Goal: Task Accomplishment & Management: Use online tool/utility

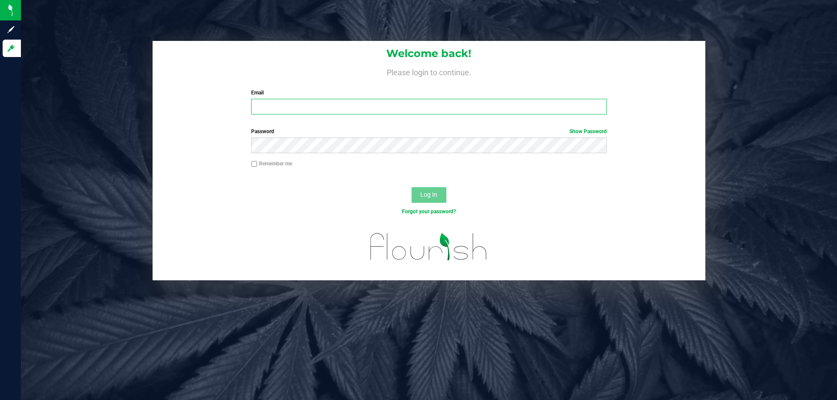
click at [327, 105] on input "Email" at bounding box center [428, 107] width 355 height 16
type input "[EMAIL_ADDRESS][DOMAIN_NAME]"
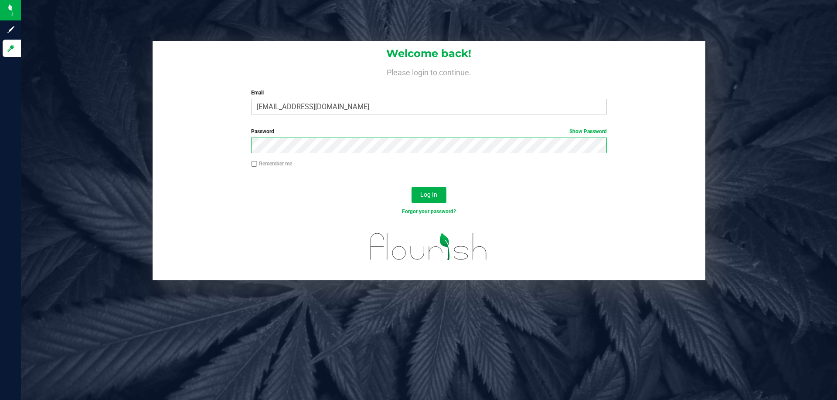
click at [411, 187] on button "Log In" at bounding box center [428, 195] width 35 height 16
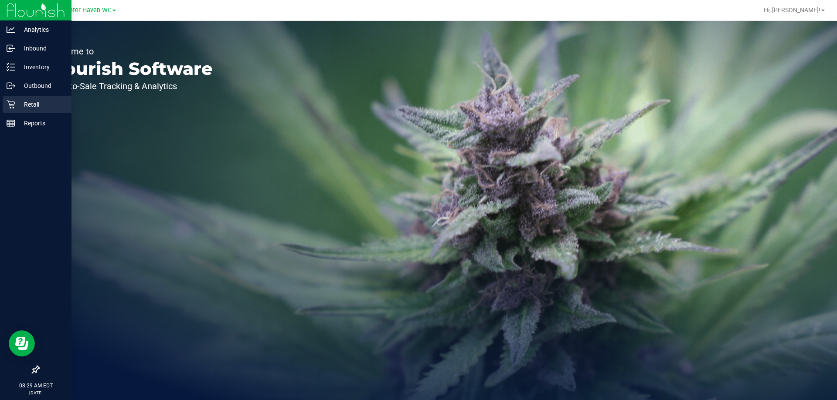
click at [21, 108] on p "Retail" at bounding box center [41, 104] width 52 height 10
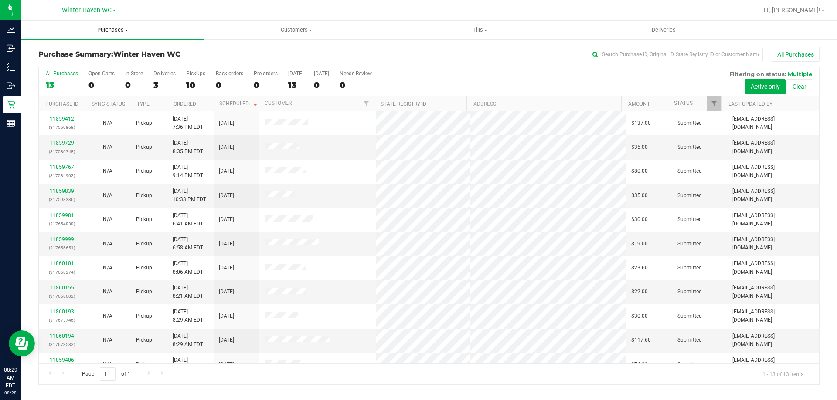
click at [113, 28] on span "Purchases" at bounding box center [112, 30] width 183 height 8
click at [115, 65] on li "Fulfillment" at bounding box center [112, 63] width 183 height 10
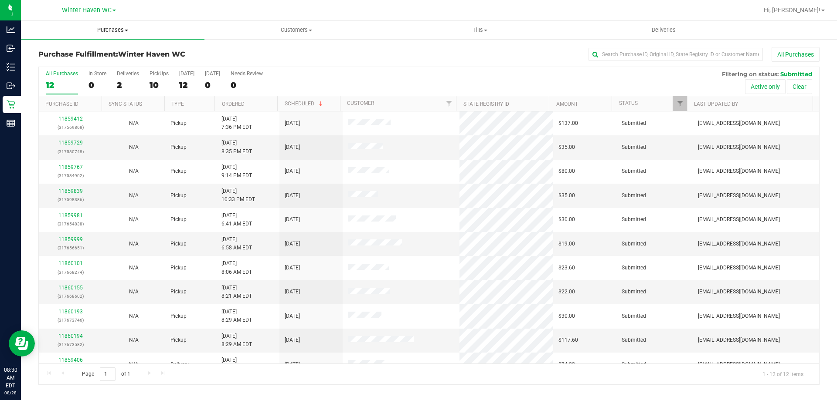
click at [114, 24] on uib-tab-heading "Purchases Summary of purchases Fulfillment All purchases" at bounding box center [112, 30] width 183 height 18
click at [103, 51] on span "Summary of purchases" at bounding box center [65, 52] width 89 height 7
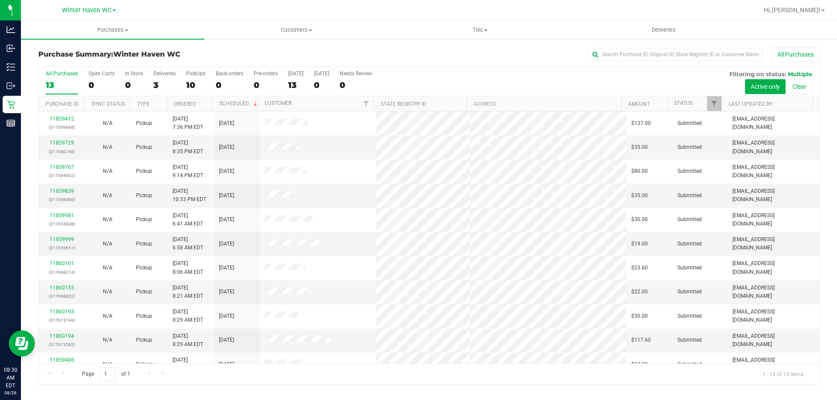
click at [156, 76] on div "Deliveries" at bounding box center [164, 74] width 22 height 6
click at [0, 0] on input "Deliveries 3" at bounding box center [0, 0] width 0 height 0
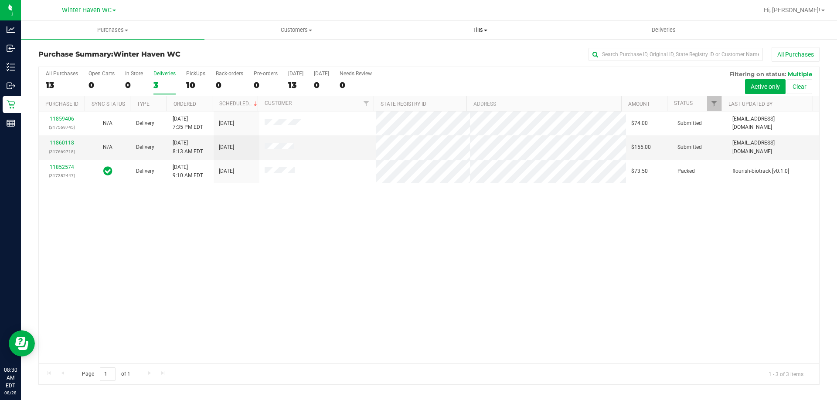
click at [482, 26] on span "Tills" at bounding box center [479, 30] width 183 height 8
click at [448, 50] on li "Manage tills" at bounding box center [479, 52] width 183 height 10
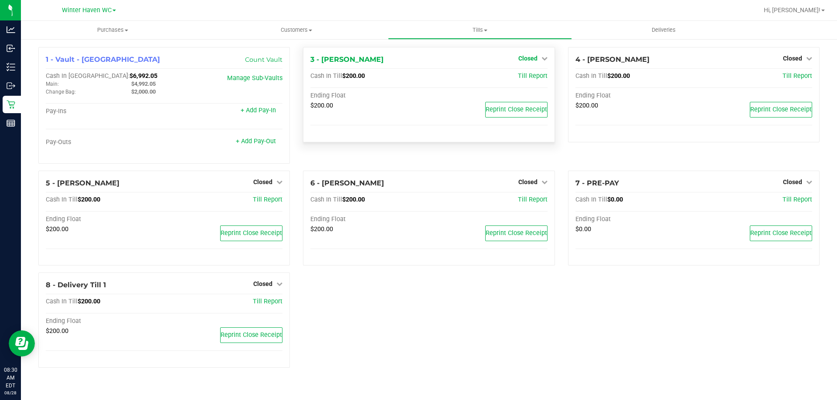
click at [538, 59] on link "Closed" at bounding box center [532, 58] width 29 height 7
click at [536, 77] on link "Open Till" at bounding box center [527, 76] width 23 height 7
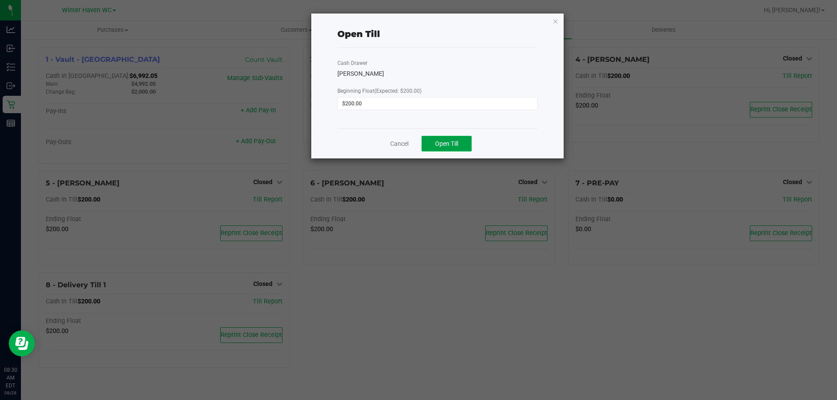
click at [454, 142] on span "Open Till" at bounding box center [446, 143] width 23 height 7
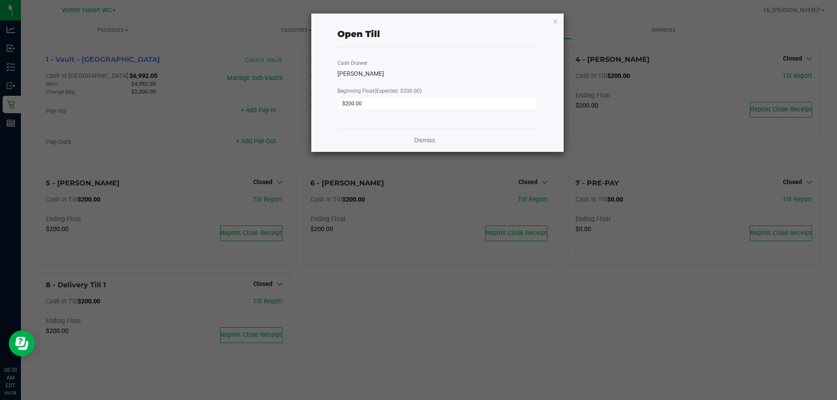
click at [423, 146] on div "Dismiss" at bounding box center [437, 141] width 200 height 24
click at [423, 140] on link "Dismiss" at bounding box center [424, 140] width 21 height 9
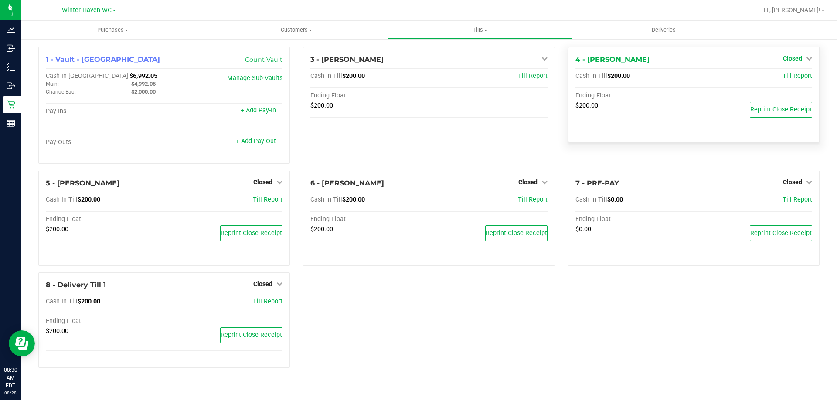
click at [803, 57] on link "Closed" at bounding box center [797, 58] width 29 height 7
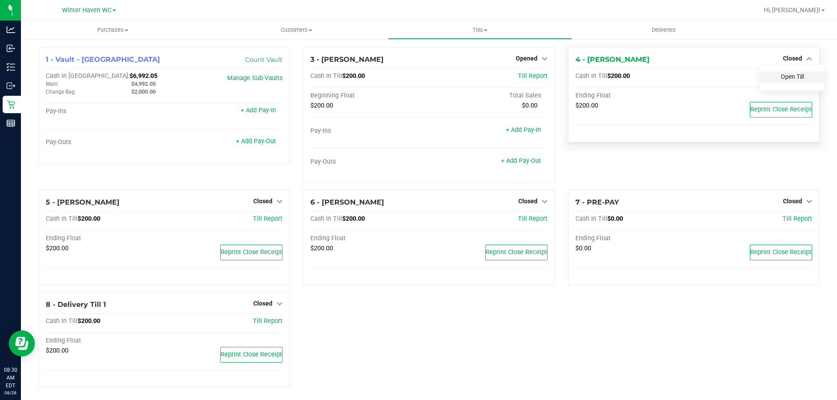
click at [800, 74] on div "Open Till" at bounding box center [792, 76] width 64 height 11
click at [781, 81] on div "Open Till" at bounding box center [792, 76] width 64 height 11
click at [782, 75] on link "Open Till" at bounding box center [791, 76] width 23 height 7
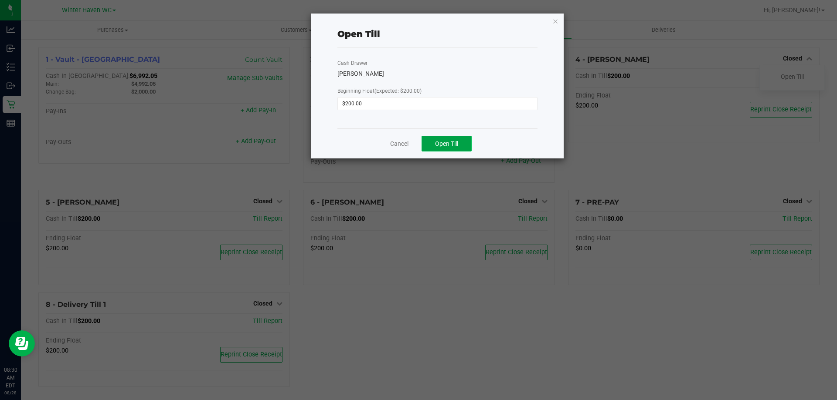
click at [468, 143] on button "Open Till" at bounding box center [446, 144] width 50 height 16
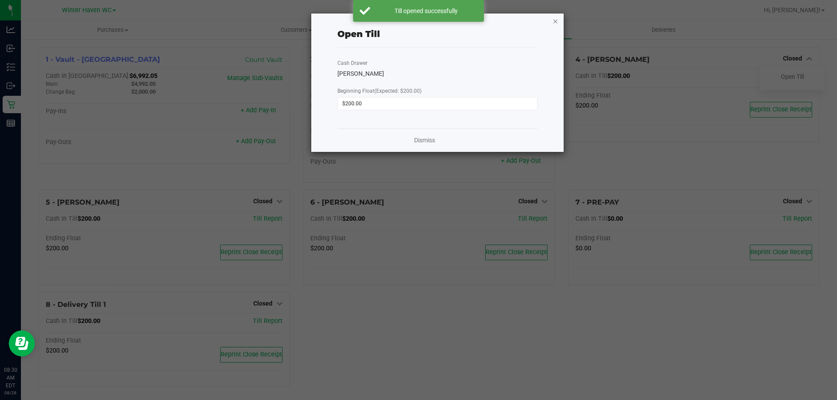
click at [556, 21] on icon "button" at bounding box center [555, 21] width 6 height 10
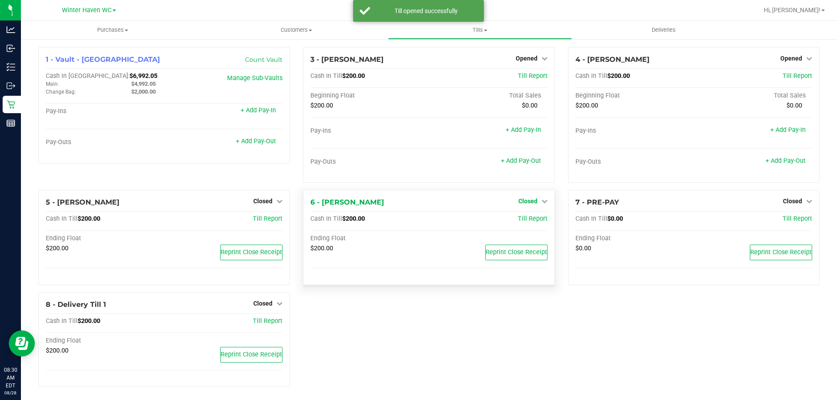
click at [521, 200] on span "Closed" at bounding box center [527, 201] width 19 height 7
click at [524, 222] on link "Open Till" at bounding box center [527, 219] width 23 height 7
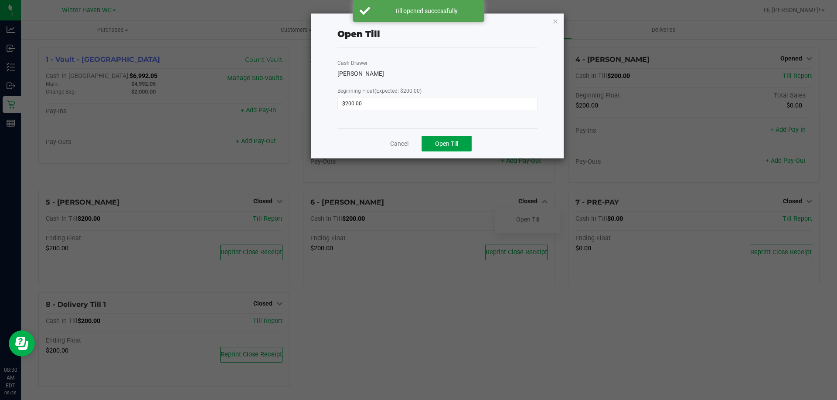
click at [456, 146] on span "Open Till" at bounding box center [446, 143] width 23 height 7
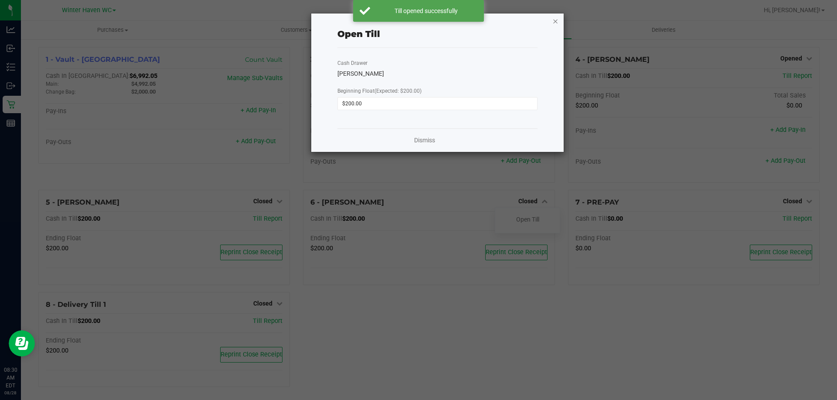
click at [556, 17] on icon "button" at bounding box center [555, 21] width 6 height 10
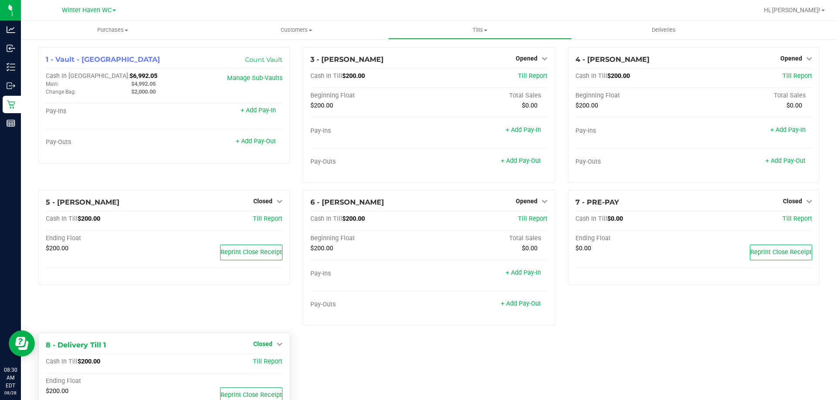
click at [253, 344] on span "Closed" at bounding box center [262, 344] width 19 height 7
click at [270, 365] on link "Open Till" at bounding box center [262, 362] width 23 height 7
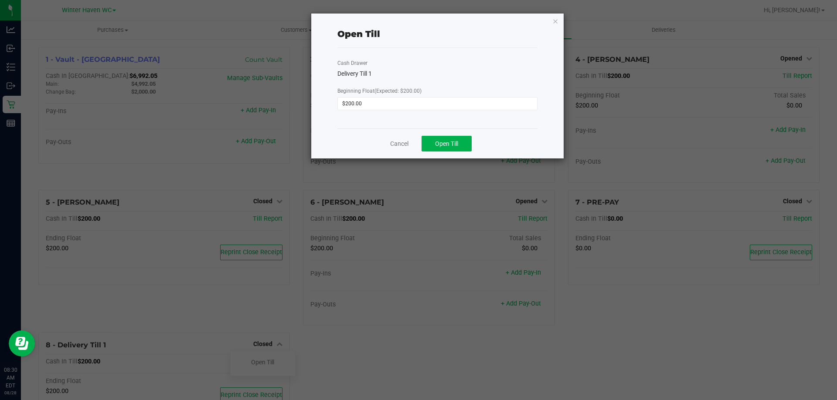
click at [450, 133] on div "Cancel Open Till" at bounding box center [437, 144] width 200 height 30
click at [443, 140] on span "Open Till" at bounding box center [446, 143] width 23 height 7
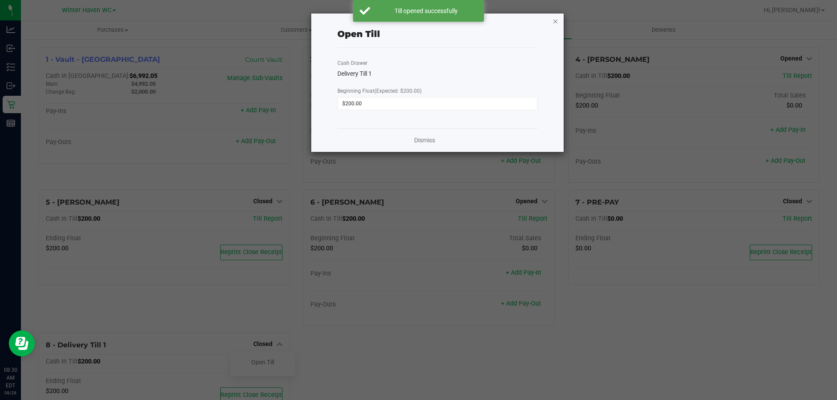
click at [553, 21] on icon "button" at bounding box center [555, 21] width 6 height 10
